Goal: Complete application form

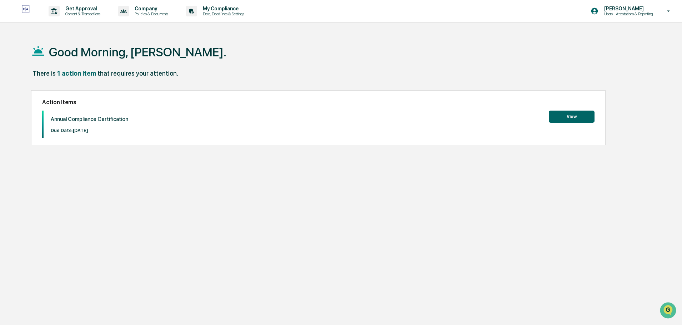
click at [575, 120] on button "View" at bounding box center [572, 117] width 46 height 12
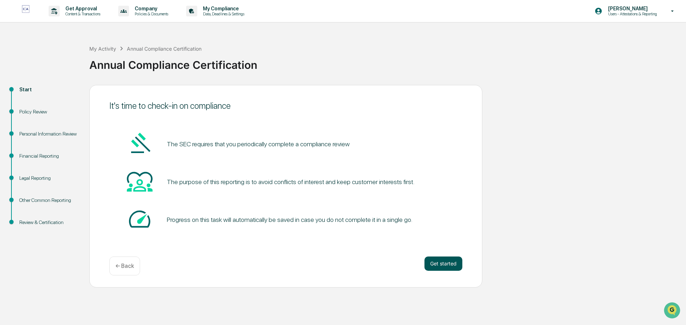
click at [455, 264] on button "Get started" at bounding box center [443, 264] width 38 height 14
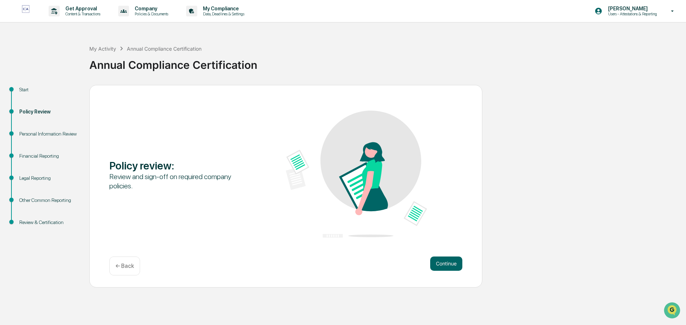
click at [455, 264] on button "Continue" at bounding box center [446, 264] width 32 height 14
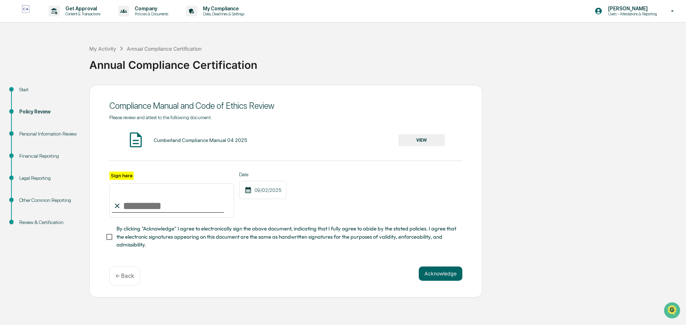
click at [429, 139] on button "VIEW" at bounding box center [421, 140] width 46 height 12
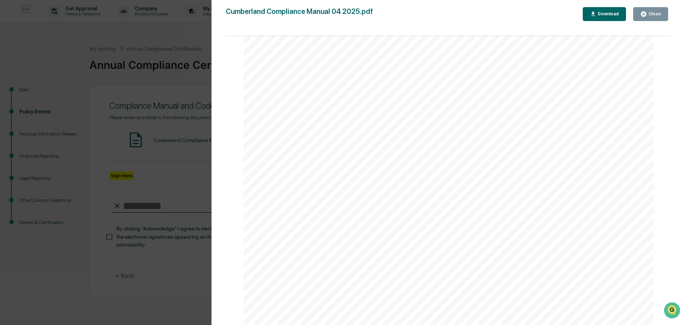
scroll to position [40430, 0]
click at [652, 9] on button "Close" at bounding box center [650, 14] width 35 height 14
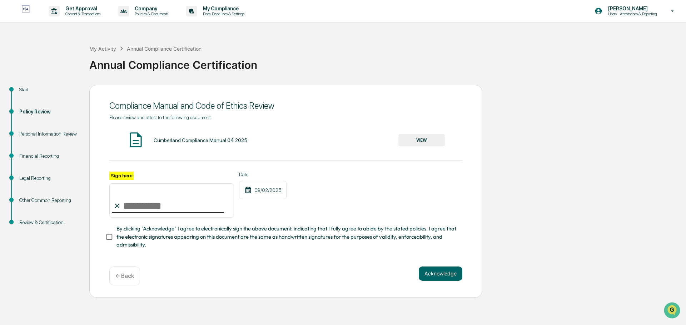
drag, startPoint x: 135, startPoint y: 195, endPoint x: 137, endPoint y: 206, distance: 12.0
click at [137, 206] on input "Sign here" at bounding box center [171, 201] width 125 height 34
type input "**********"
click at [433, 276] on button "Acknowledge" at bounding box center [441, 274] width 44 height 14
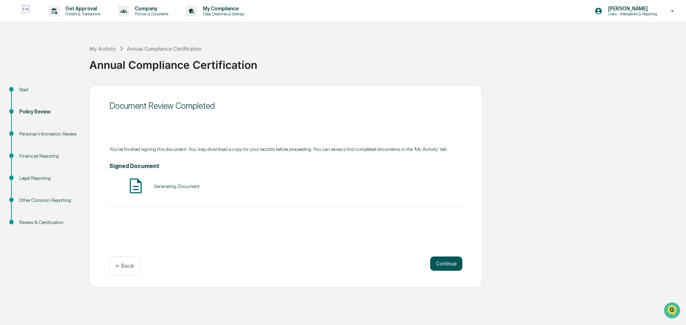
click at [447, 266] on button "Continue" at bounding box center [446, 264] width 32 height 14
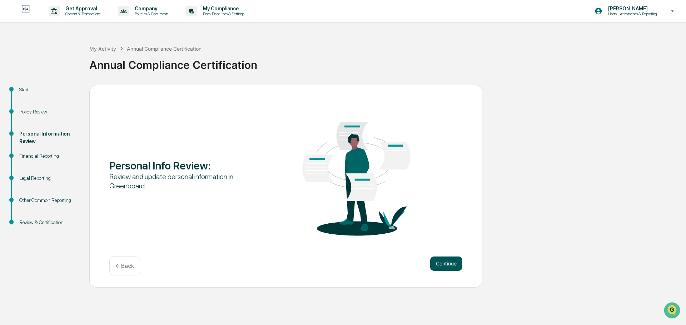
click at [447, 265] on button "Continue" at bounding box center [446, 264] width 32 height 14
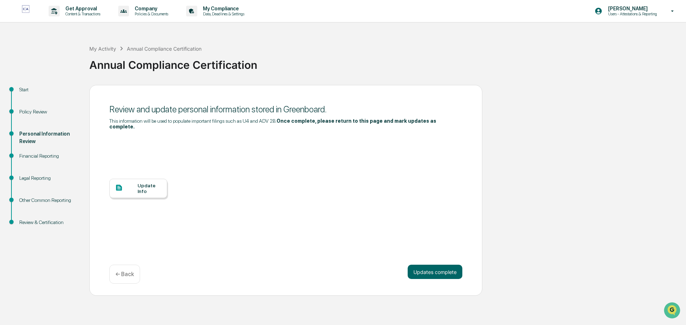
click at [144, 179] on div "Update Info" at bounding box center [138, 188] width 58 height 19
click at [431, 265] on button "Updates complete" at bounding box center [434, 272] width 55 height 14
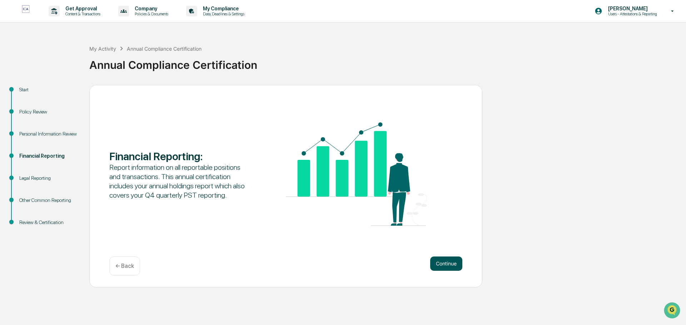
click at [431, 260] on button "Continue" at bounding box center [446, 264] width 32 height 14
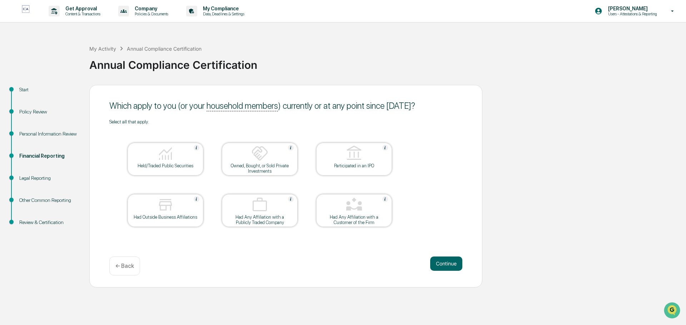
click at [431, 260] on button "Continue" at bounding box center [446, 264] width 32 height 14
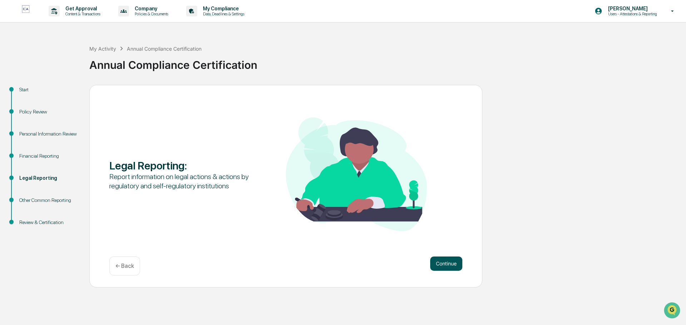
click at [431, 259] on button "Continue" at bounding box center [446, 264] width 32 height 14
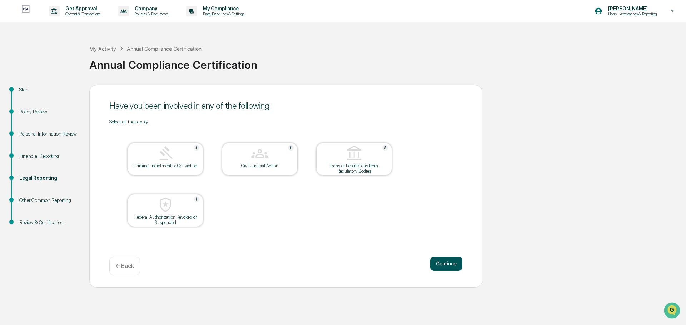
click at [431, 258] on button "Continue" at bounding box center [446, 264] width 32 height 14
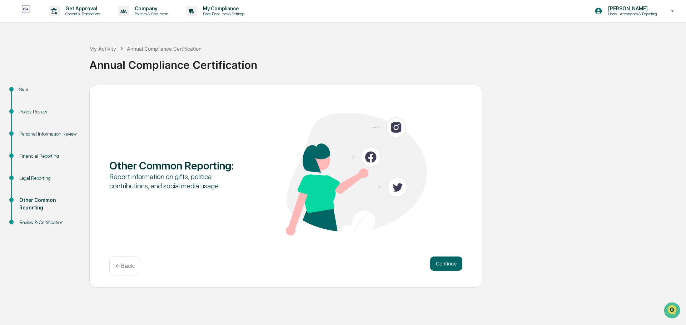
click at [431, 258] on button "Continue" at bounding box center [446, 264] width 32 height 14
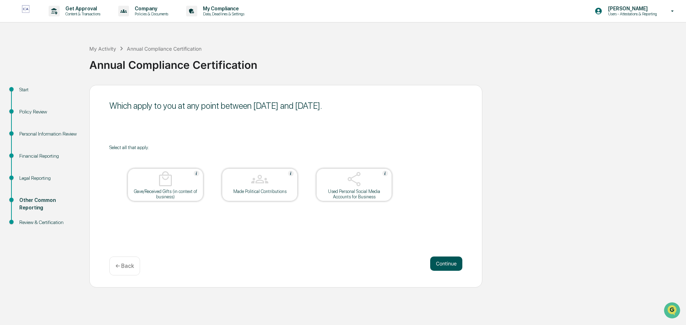
click at [433, 262] on button "Continue" at bounding box center [446, 264] width 32 height 14
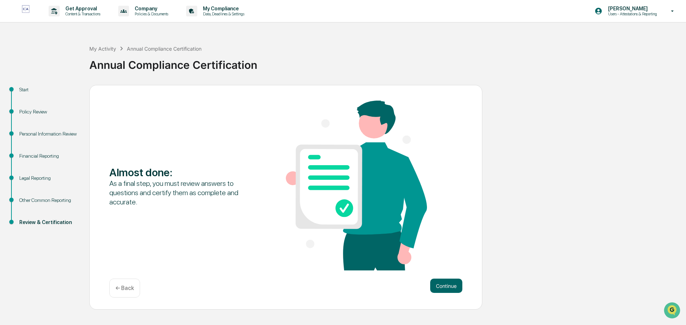
click at [433, 262] on div "Almost done : As a final step, you must review answers to questions and certify…" at bounding box center [285, 186] width 353 height 171
click at [445, 290] on button "Continue" at bounding box center [446, 286] width 32 height 14
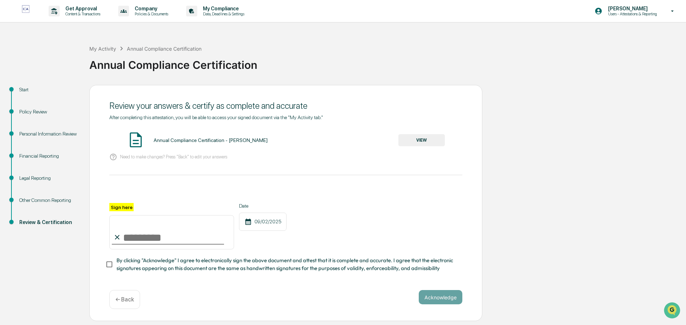
click at [424, 140] on button "VIEW" at bounding box center [421, 140] width 46 height 12
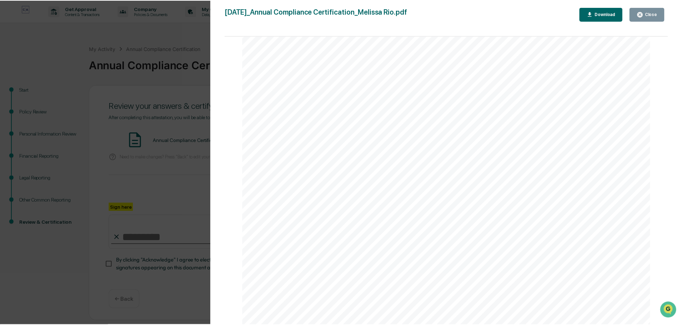
scroll to position [2116, 0]
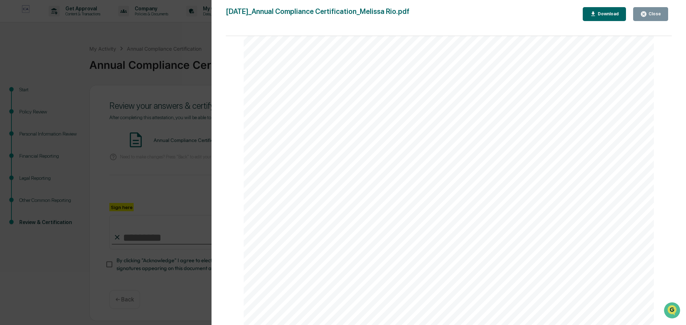
click at [656, 14] on div "Close" at bounding box center [654, 13] width 14 height 5
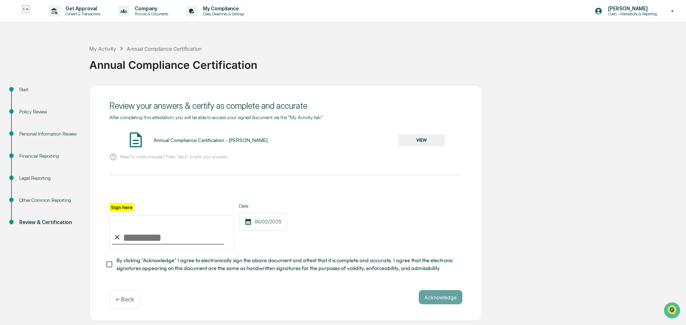
click at [150, 243] on input "Sign here" at bounding box center [171, 232] width 125 height 34
type input "**********"
click at [441, 302] on button "Acknowledge" at bounding box center [441, 297] width 44 height 14
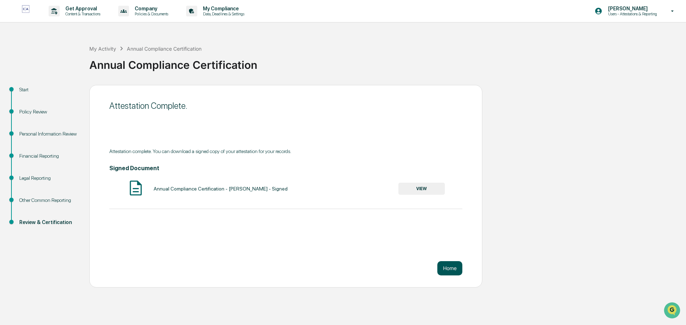
click at [445, 270] on button "Home" at bounding box center [449, 268] width 25 height 14
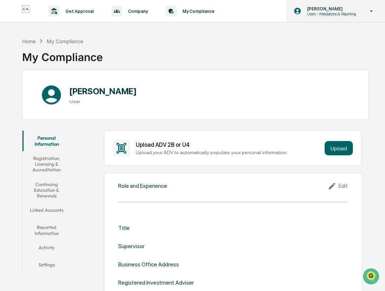
click at [369, 13] on icon at bounding box center [371, 11] width 12 height 7
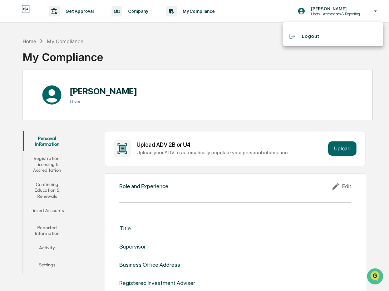
click at [192, 40] on div at bounding box center [194, 145] width 389 height 291
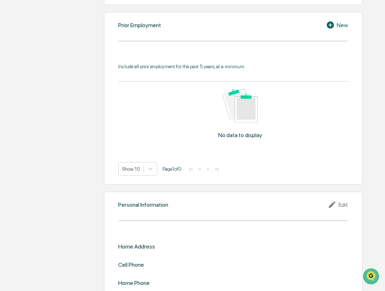
scroll to position [555, 0]
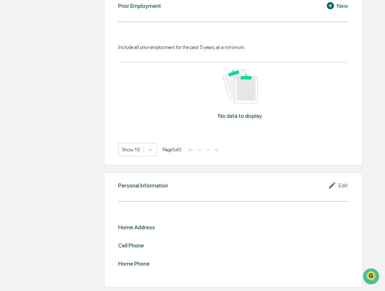
click at [133, 246] on div "Cell Phone" at bounding box center [131, 245] width 26 height 7
click at [346, 188] on div "Edit" at bounding box center [338, 185] width 20 height 9
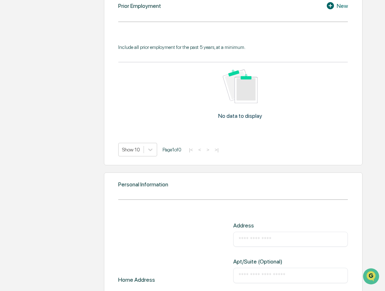
click at [290, 242] on input "text" at bounding box center [291, 239] width 104 height 7
type input "**********"
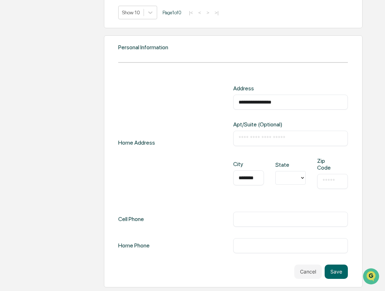
scroll to position [0, 1]
type input "********"
type input "**"
type input "*****"
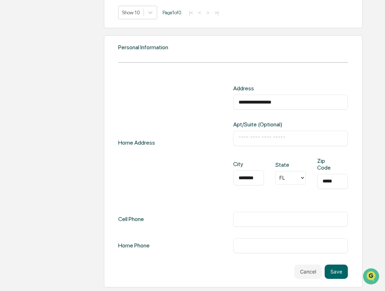
click at [288, 220] on input "text" at bounding box center [291, 219] width 104 height 7
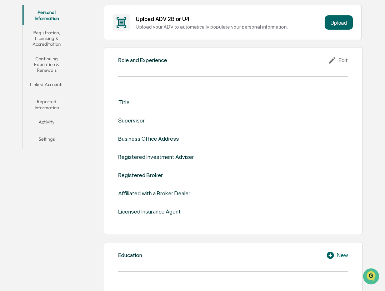
scroll to position [121, 0]
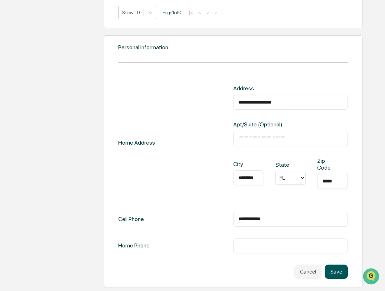
type input "**********"
click at [335, 272] on button "Save" at bounding box center [336, 272] width 23 height 14
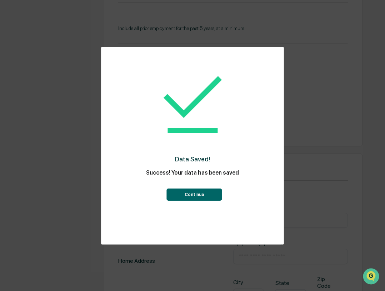
scroll to position [692, 0]
click at [192, 193] on button "Continue" at bounding box center [194, 195] width 55 height 12
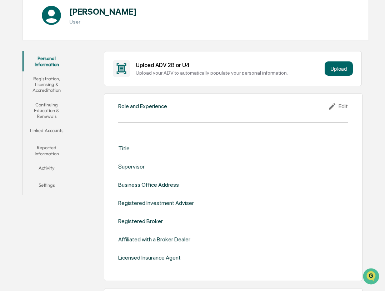
scroll to position [107, 0]
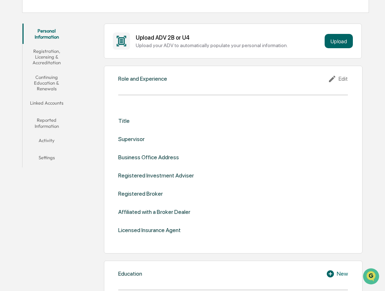
click at [342, 79] on div "Edit" at bounding box center [338, 79] width 20 height 9
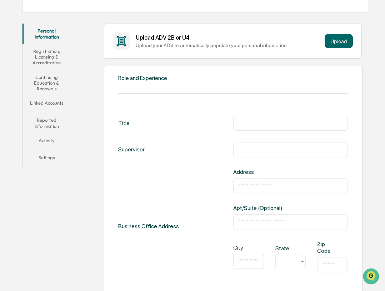
click at [252, 121] on input "text" at bounding box center [291, 123] width 104 height 7
type input "**********"
type input "*********"
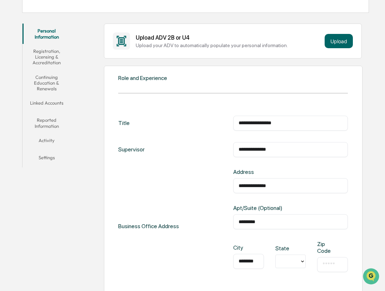
scroll to position [0, 1]
type input "********"
type input "**"
type input "*"
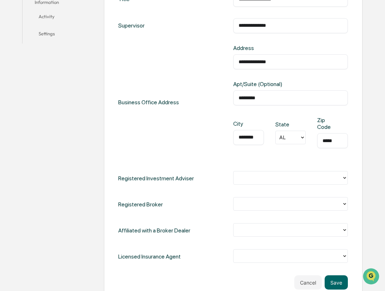
scroll to position [250, 0]
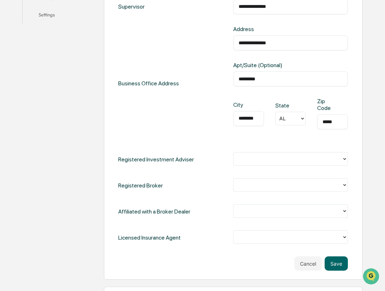
type input "*****"
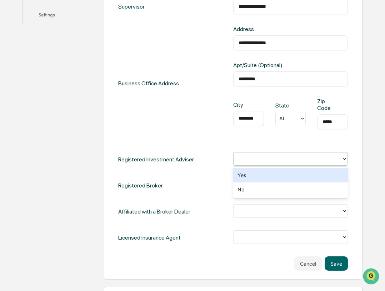
click at [266, 155] on div at bounding box center [287, 159] width 101 height 8
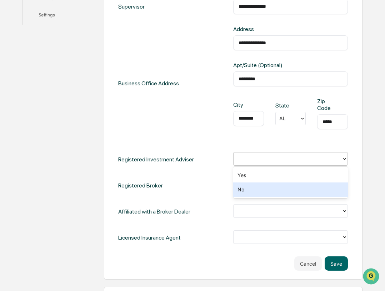
click at [247, 190] on div "No" at bounding box center [290, 189] width 115 height 14
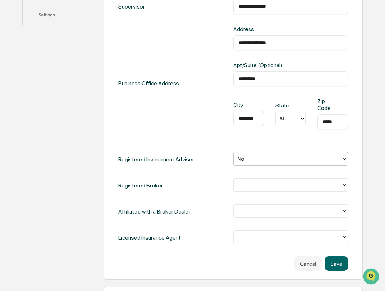
click at [247, 185] on div at bounding box center [287, 185] width 101 height 8
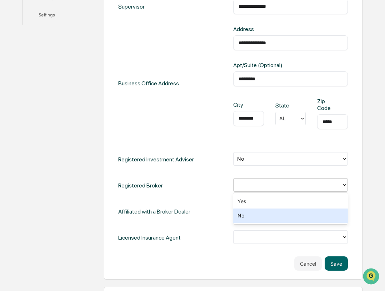
click at [250, 216] on div "No" at bounding box center [290, 216] width 115 height 14
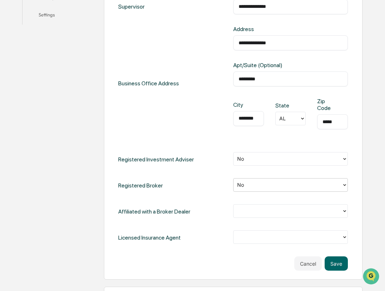
click at [250, 210] on div at bounding box center [287, 211] width 101 height 8
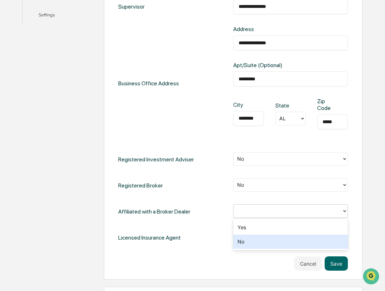
click at [250, 242] on div "No" at bounding box center [290, 242] width 115 height 14
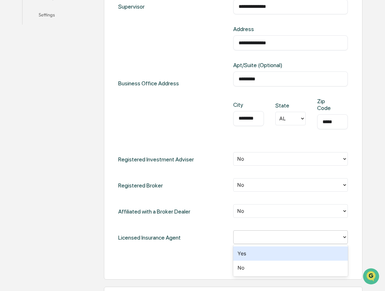
click at [250, 237] on div at bounding box center [287, 237] width 101 height 8
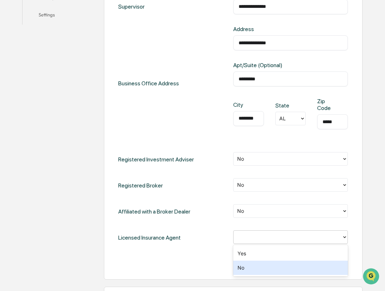
click at [255, 272] on div "No" at bounding box center [290, 268] width 115 height 14
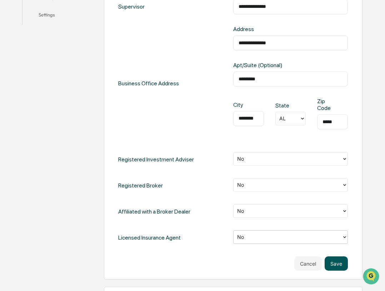
click at [340, 264] on button "Save" at bounding box center [336, 263] width 23 height 14
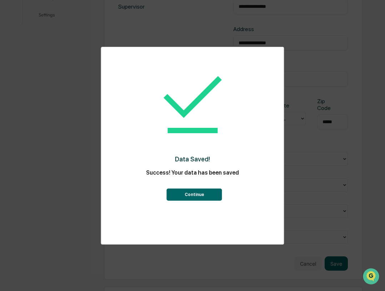
click at [208, 189] on button "Continue" at bounding box center [194, 195] width 55 height 12
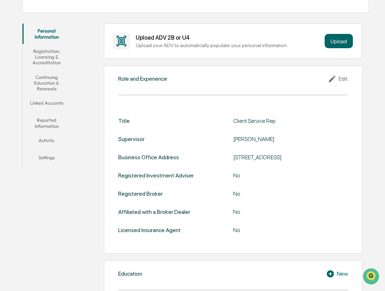
scroll to position [0, 0]
